Goal: Ask a question

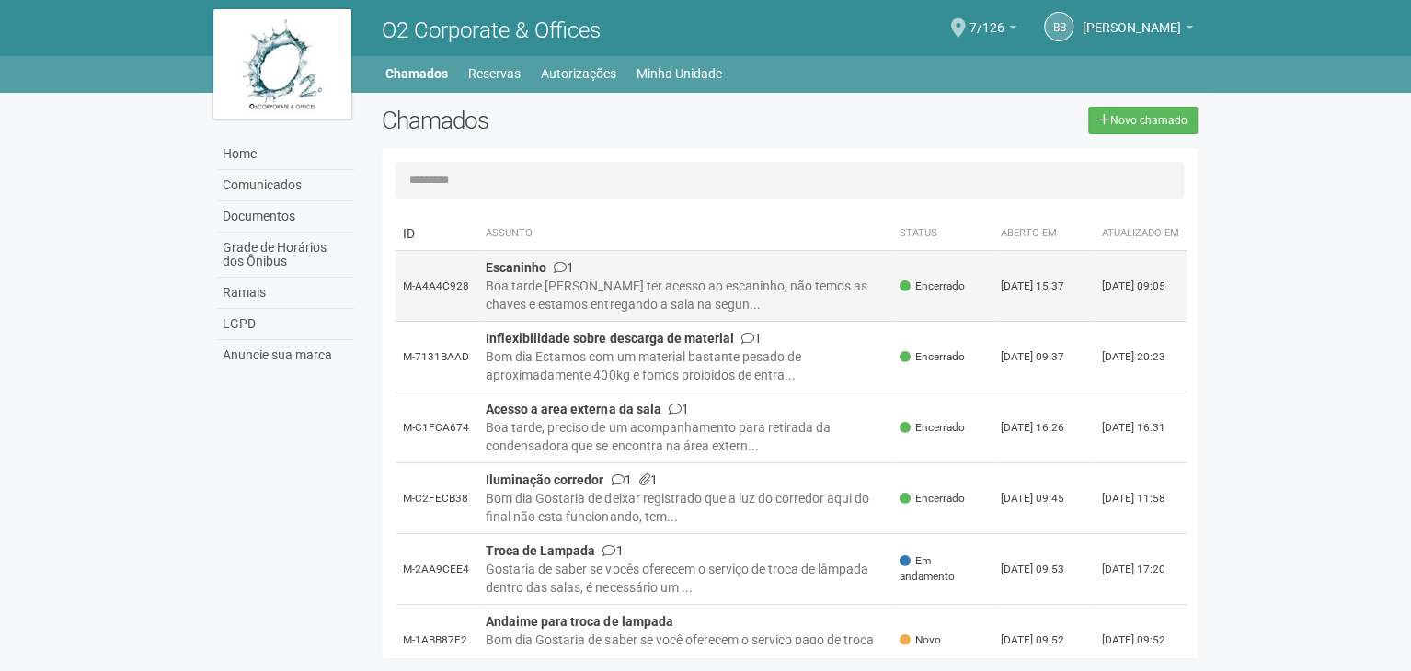
click at [732, 292] on div "Boa tarde [PERSON_NAME] ter acesso ao escaninho, não temos as chaves e estamos …" at bounding box center [685, 295] width 399 height 37
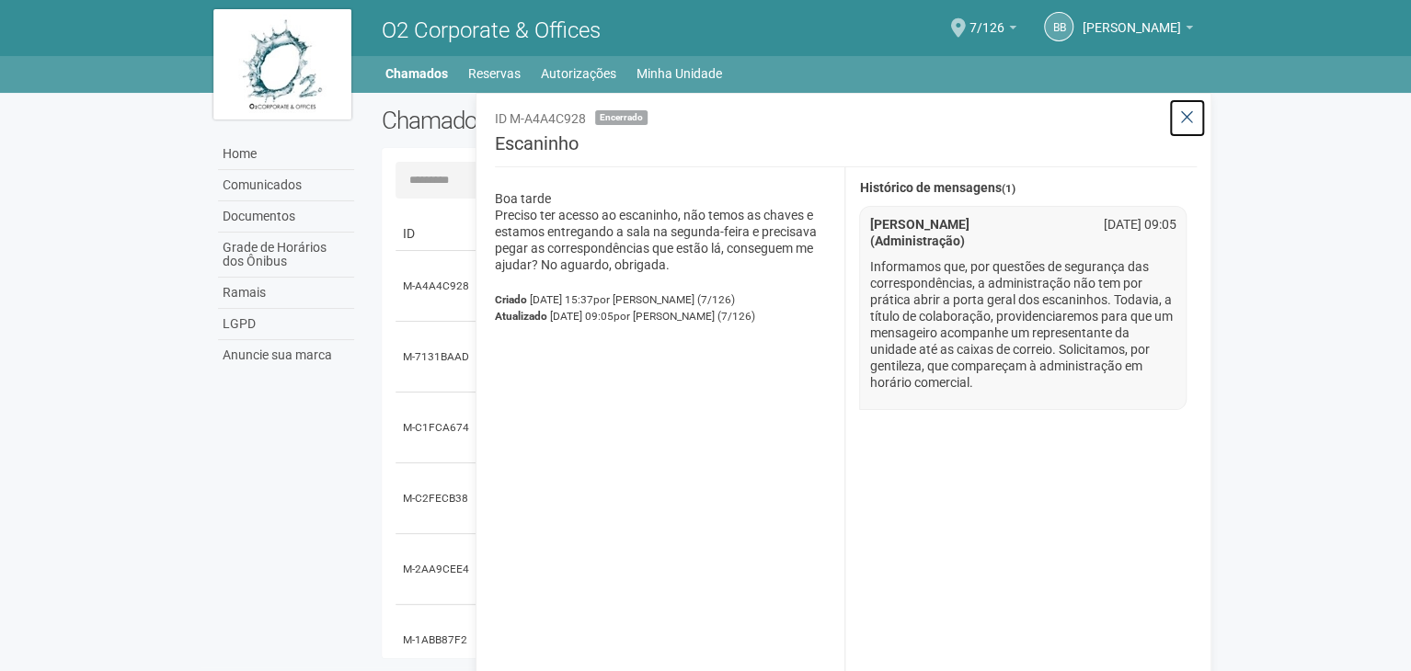
click at [1190, 122] on icon at bounding box center [1187, 118] width 14 height 18
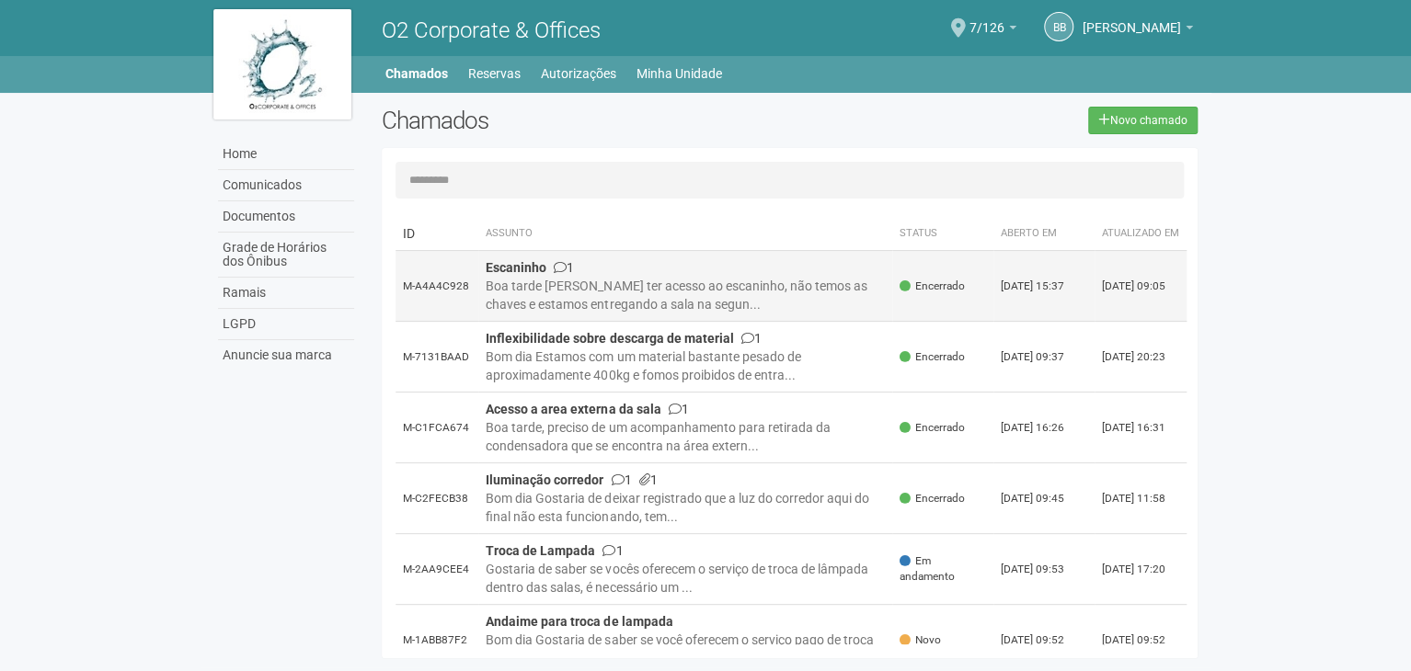
click at [528, 322] on td "Escaninho 1 Boa tarde Preciso ter acesso ao escaninho, não temos as chaves e es…" at bounding box center [685, 286] width 414 height 71
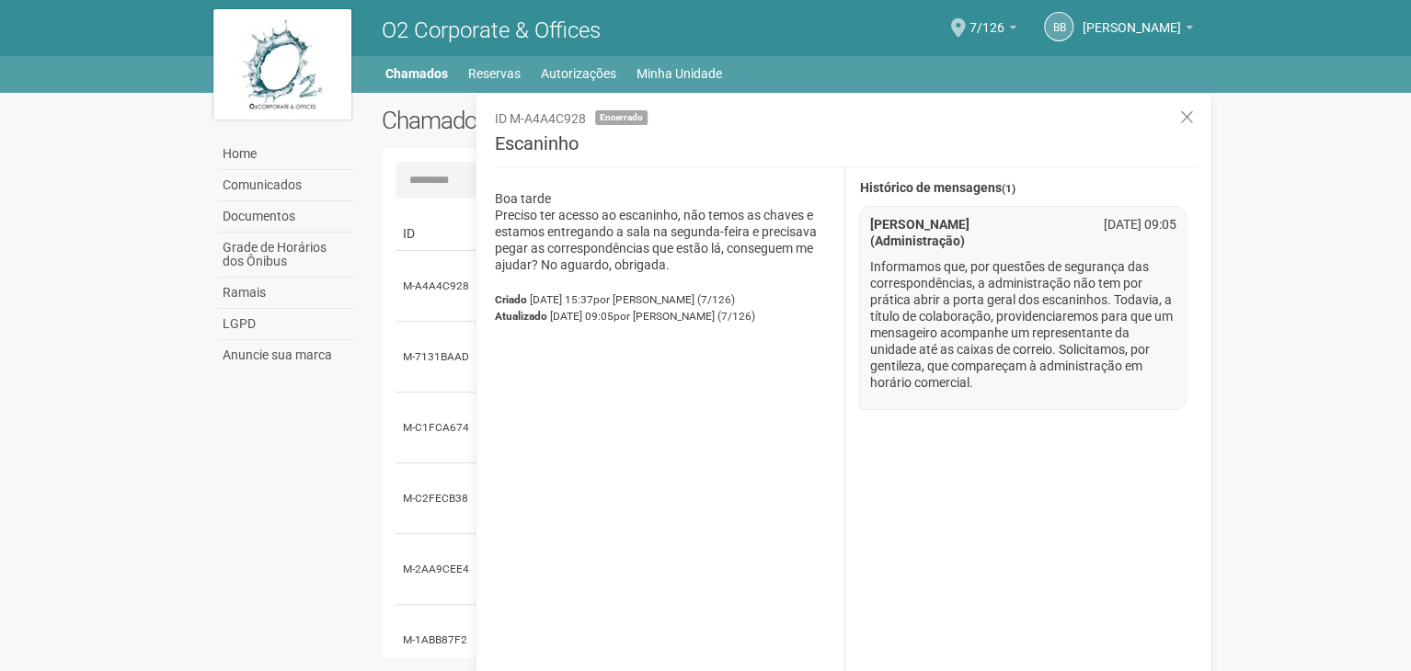
click at [1033, 294] on p "Informamos que, por questões de segurança das correspondências, a administração…" at bounding box center [1022, 324] width 307 height 132
